Goal: Information Seeking & Learning: Learn about a topic

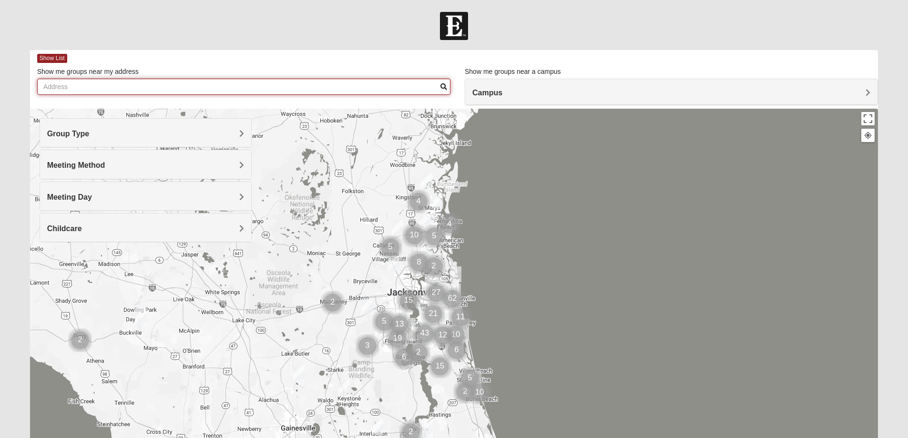
click at [58, 85] on input "Show me groups near my address" at bounding box center [243, 87] width 413 height 16
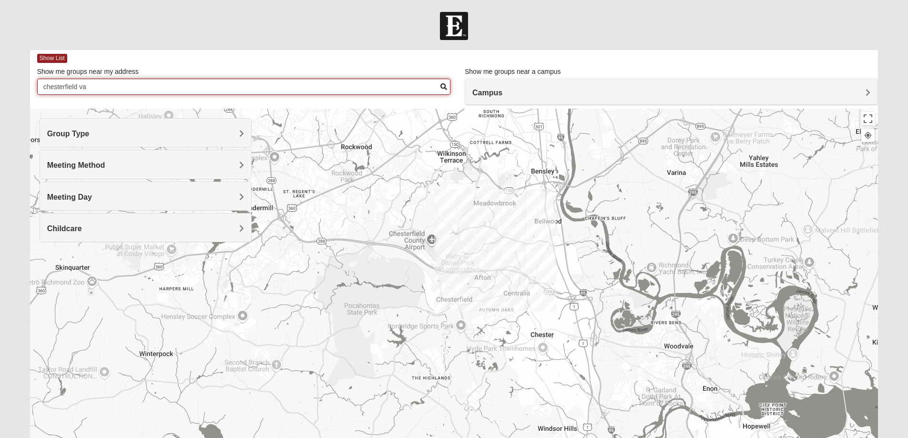
type input "chesterfield va"
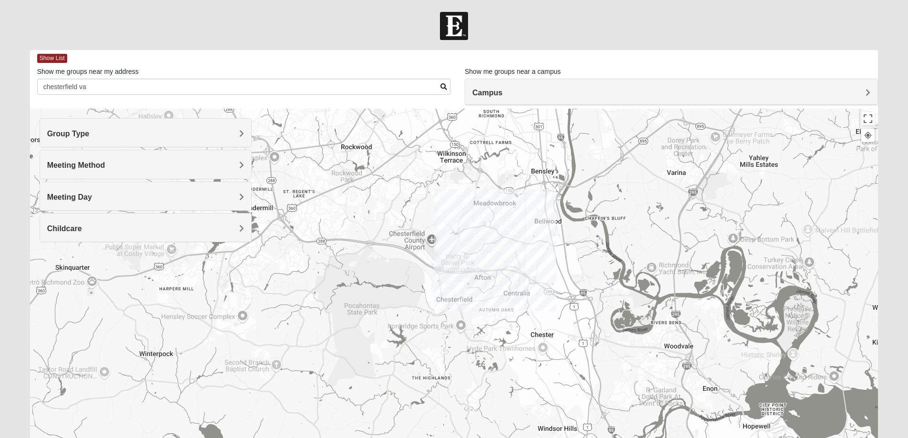
click at [861, 88] on h4 "Campus" at bounding box center [671, 92] width 398 height 9
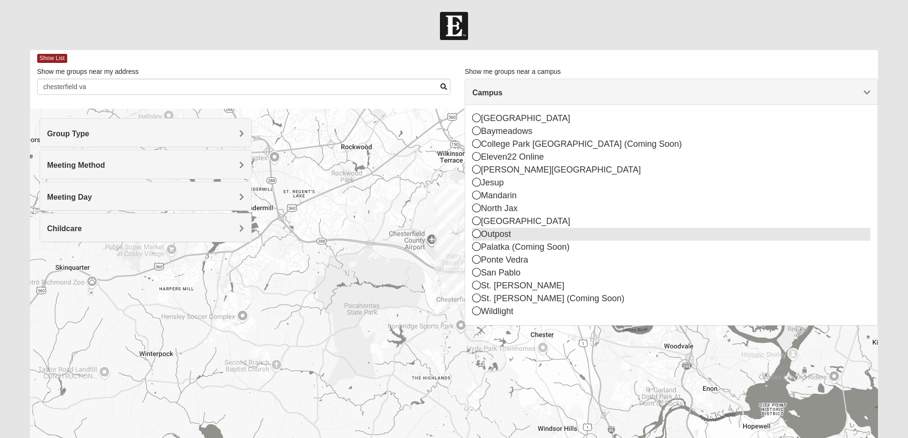
click at [501, 235] on div "Outpost" at bounding box center [671, 234] width 398 height 13
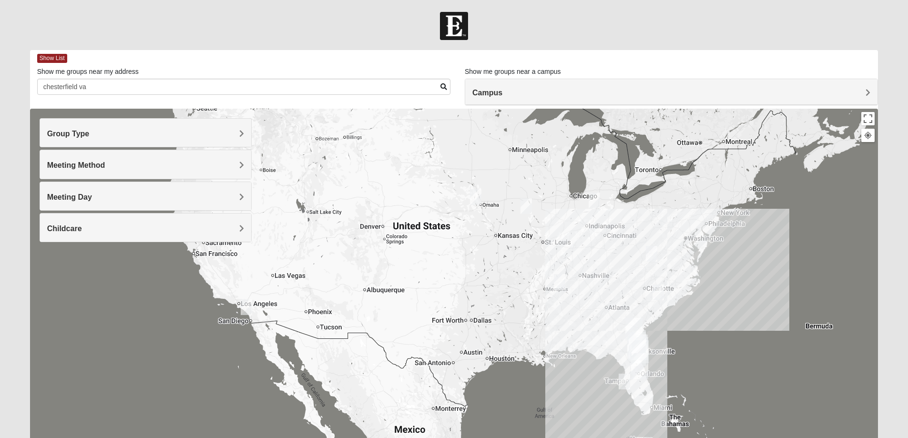
click at [685, 269] on div at bounding box center [454, 299] width 848 height 381
click at [687, 267] on div at bounding box center [454, 299] width 848 height 381
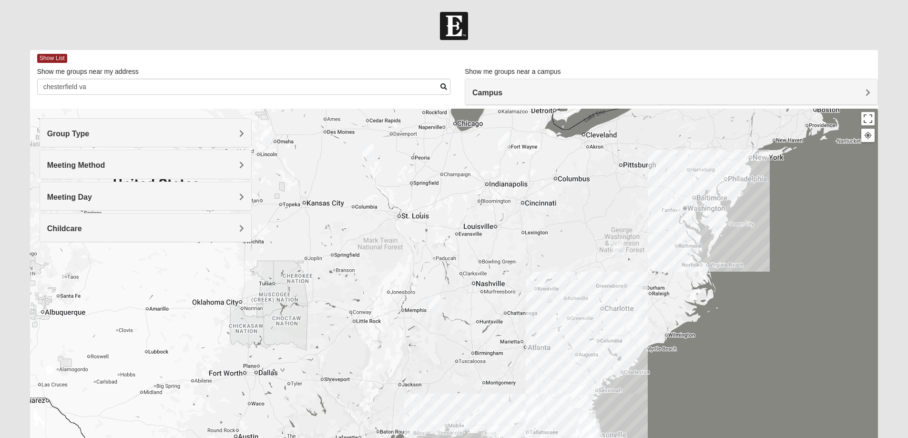
click at [674, 278] on div at bounding box center [454, 299] width 848 height 381
click at [670, 269] on div at bounding box center [454, 299] width 848 height 381
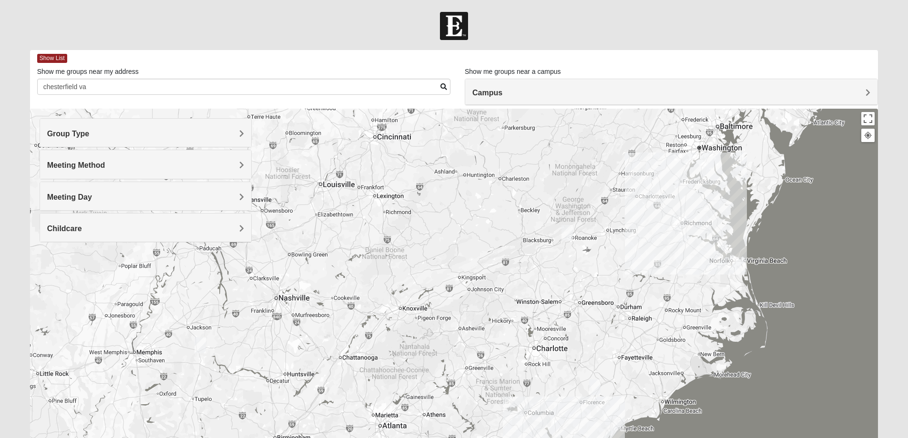
click at [683, 261] on div at bounding box center [454, 299] width 848 height 381
click at [685, 251] on div at bounding box center [454, 299] width 848 height 381
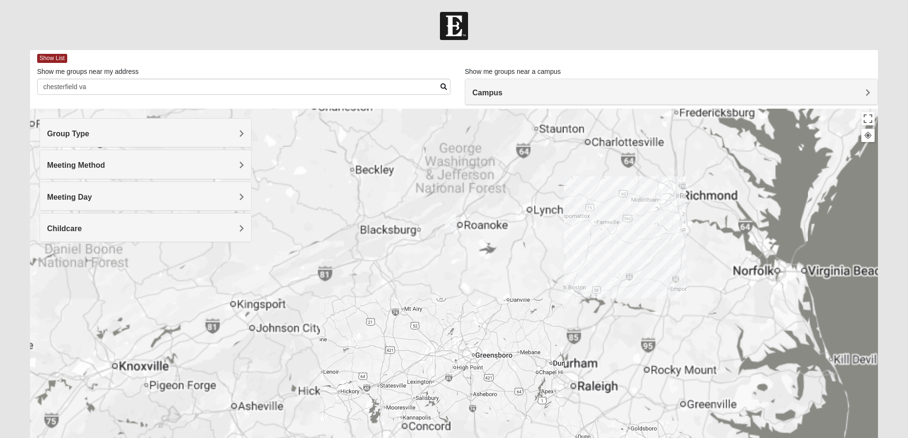
click at [673, 247] on div at bounding box center [454, 299] width 848 height 381
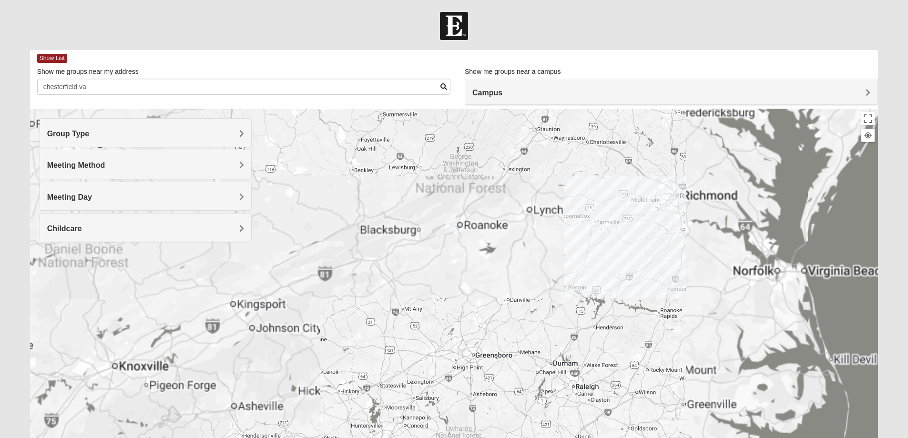
click at [674, 234] on div at bounding box center [454, 299] width 848 height 381
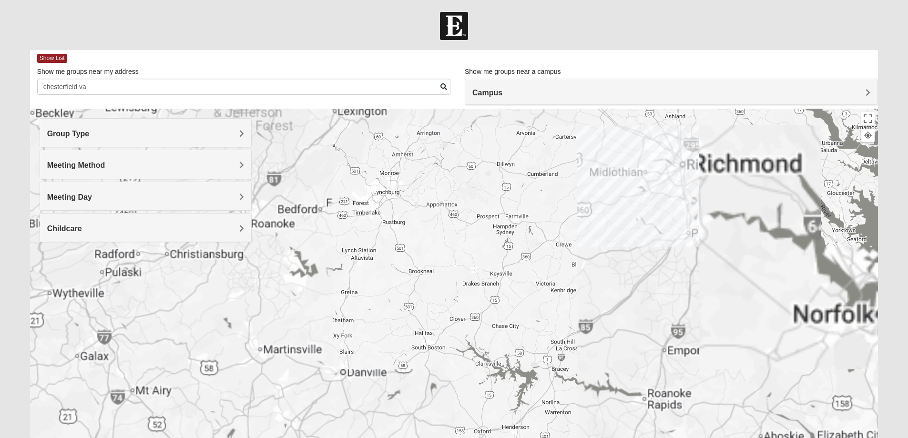
click at [660, 239] on div at bounding box center [454, 299] width 848 height 381
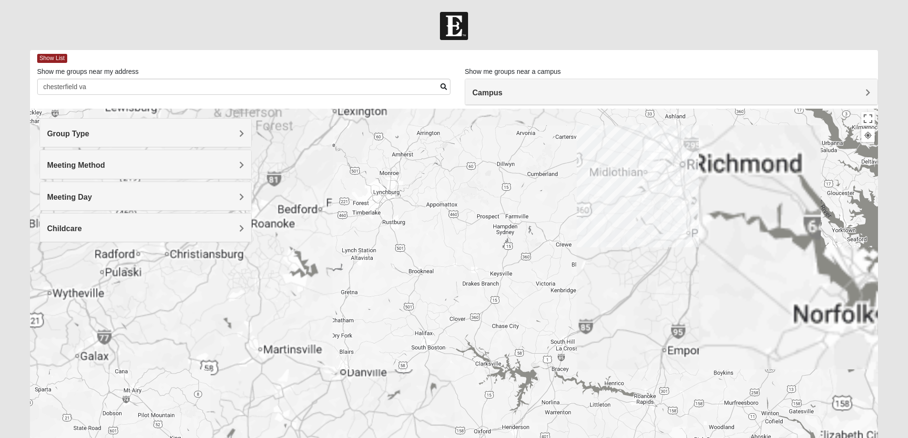
click at [651, 222] on div at bounding box center [454, 299] width 848 height 381
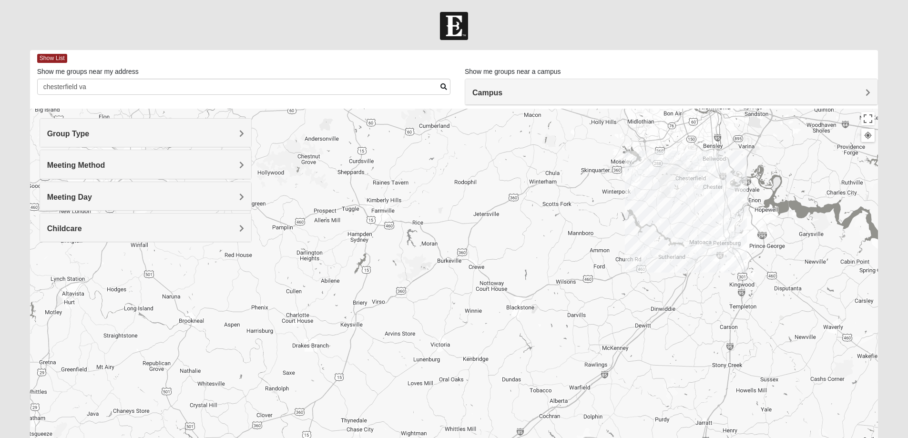
click at [690, 173] on div at bounding box center [454, 299] width 848 height 381
click at [695, 171] on div at bounding box center [454, 299] width 848 height 381
click at [686, 165] on div at bounding box center [454, 299] width 848 height 381
click at [693, 177] on div at bounding box center [454, 299] width 848 height 381
click at [693, 171] on div at bounding box center [454, 299] width 848 height 381
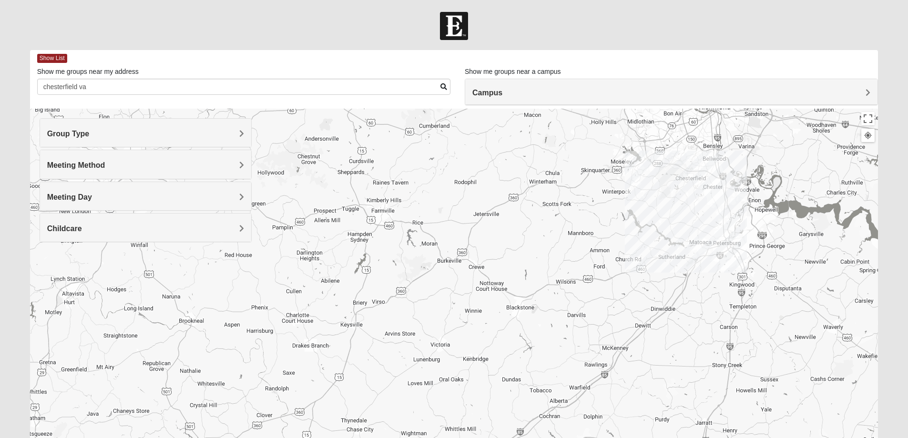
click at [688, 170] on div at bounding box center [454, 299] width 848 height 381
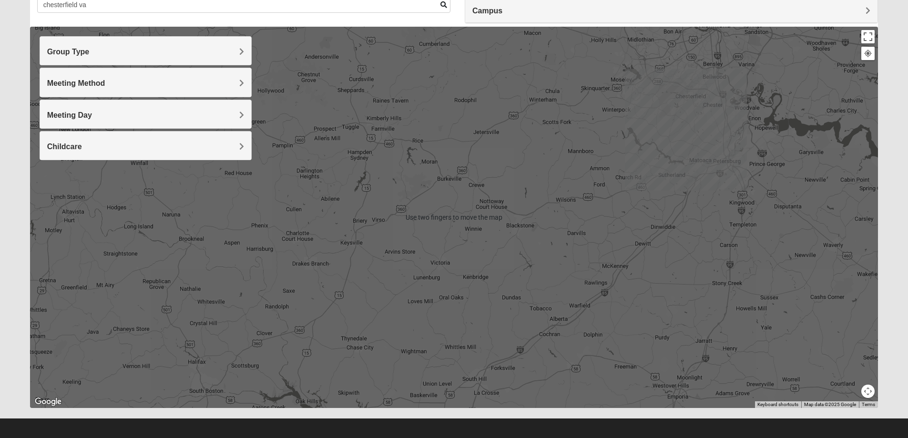
click at [651, 263] on div at bounding box center [454, 217] width 848 height 381
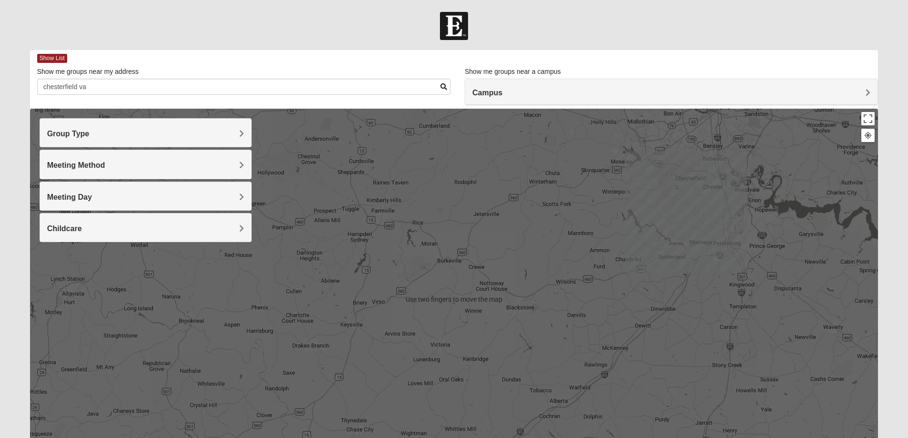
click at [667, 95] on h4 "Campus" at bounding box center [671, 92] width 398 height 9
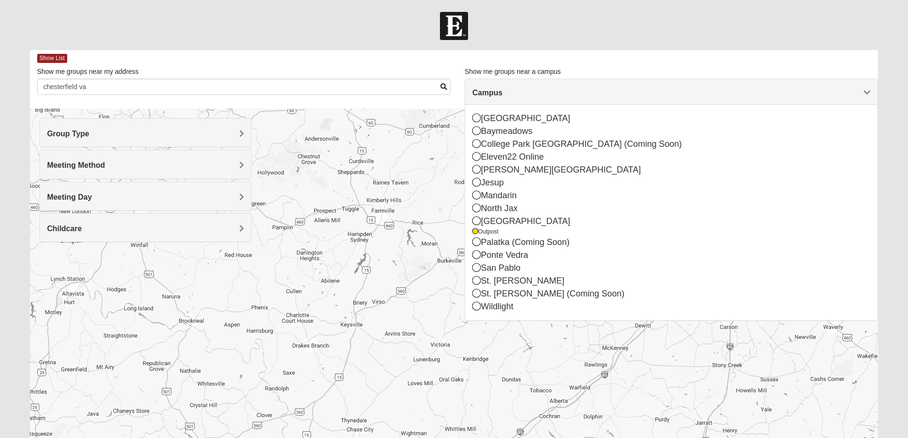
click at [460, 367] on div at bounding box center [454, 299] width 848 height 381
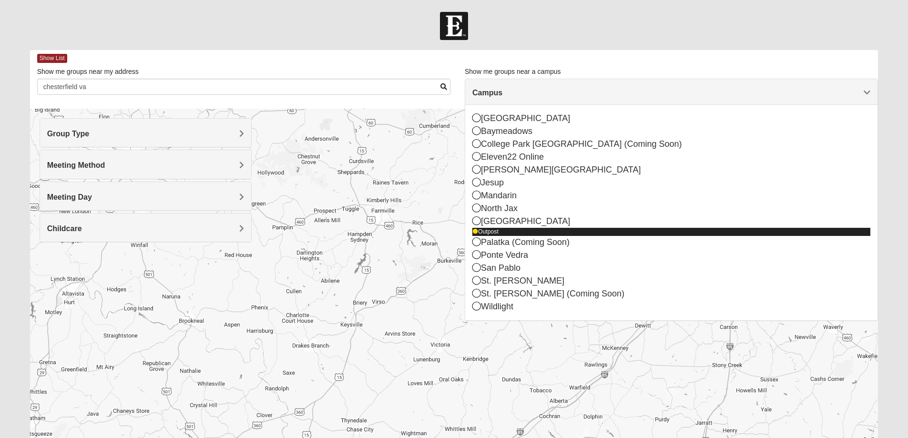
click at [498, 235] on div "Outpost" at bounding box center [671, 232] width 398 height 8
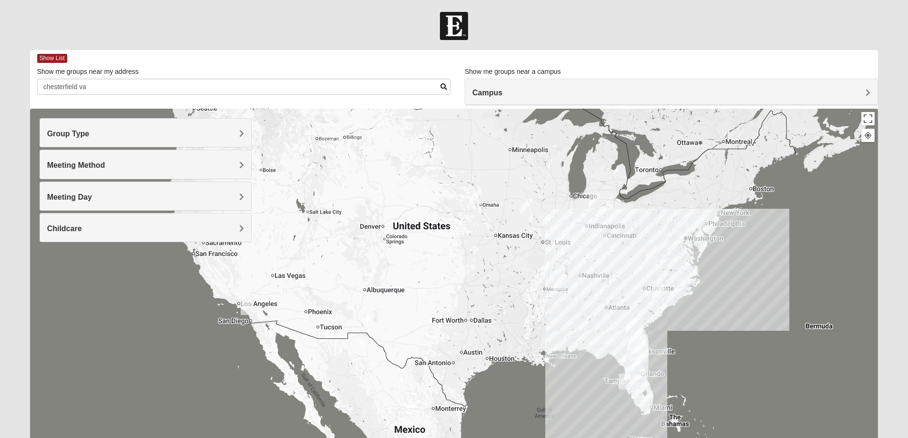
click at [688, 270] on div at bounding box center [454, 299] width 848 height 381
click at [680, 252] on div at bounding box center [454, 299] width 848 height 381
click at [654, 259] on img "Online Mens McCraven 24018" at bounding box center [651, 253] width 19 height 23
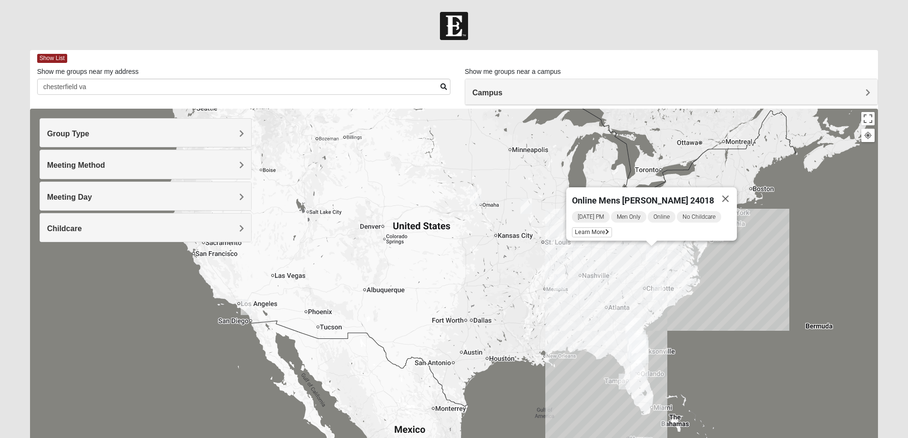
click at [653, 256] on img "Online Mens McCraven 24018" at bounding box center [651, 253] width 19 height 23
click at [592, 229] on span "Learn More" at bounding box center [592, 232] width 40 height 10
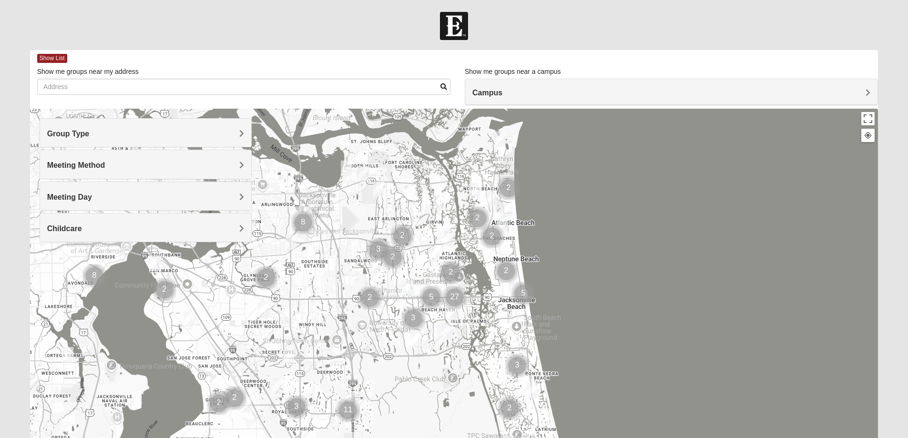
click at [628, 81] on div "Campus" at bounding box center [671, 92] width 412 height 26
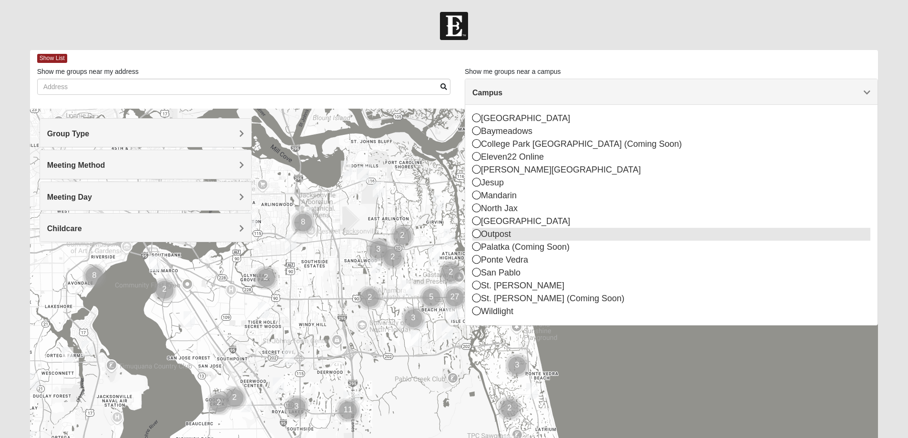
click at [510, 232] on div "Outpost" at bounding box center [671, 234] width 398 height 13
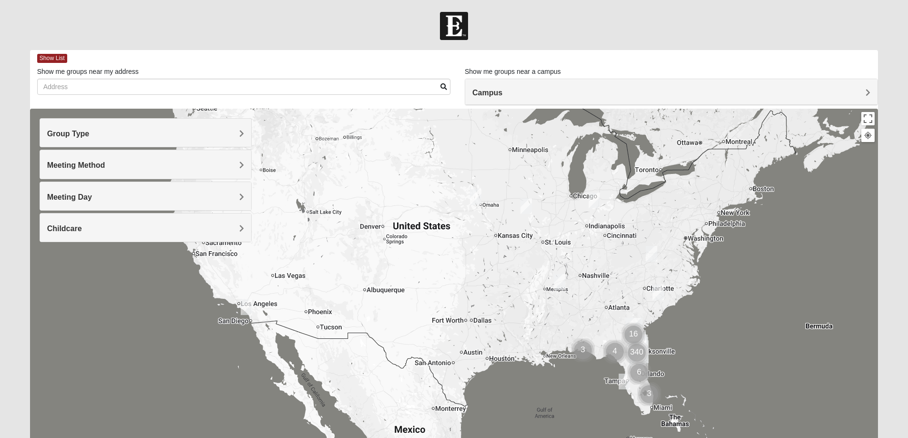
click at [652, 250] on img "Online Mens McCraven 24018" at bounding box center [651, 253] width 19 height 23
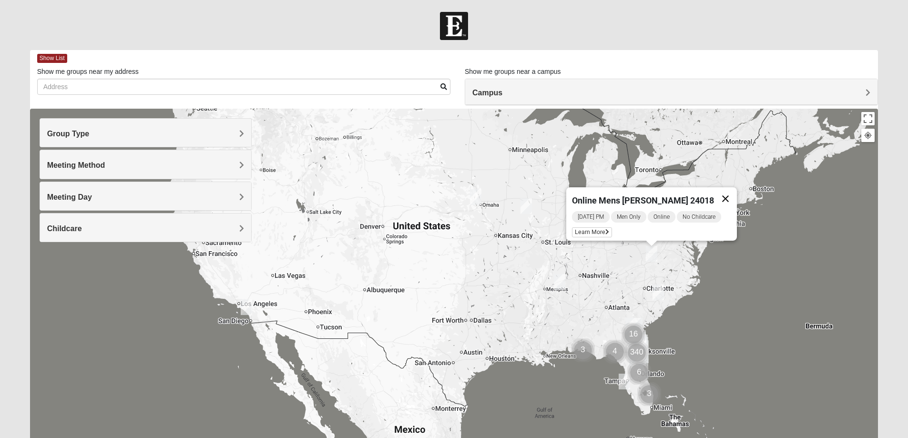
click at [735, 194] on button "Close" at bounding box center [725, 198] width 23 height 23
